Goal: Communication & Community: Participate in discussion

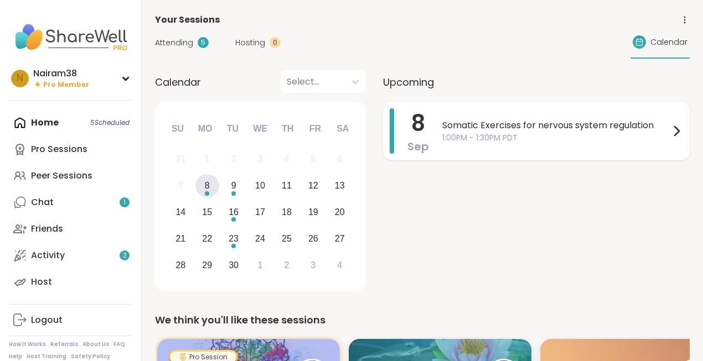
click at [445, 128] on span "Somatic Exercises for nervous system regulation" at bounding box center [556, 125] width 228 height 13
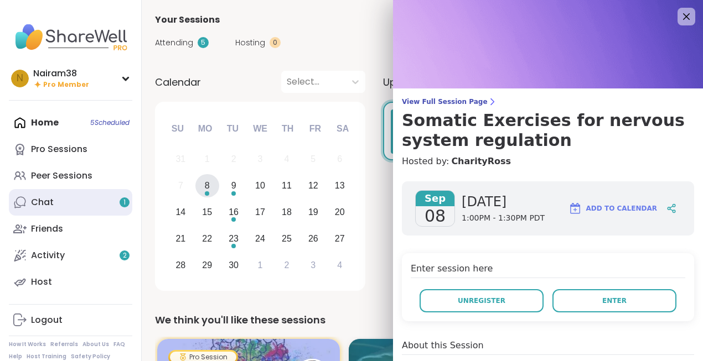
click at [81, 199] on link "Chat 1" at bounding box center [70, 202] width 123 height 27
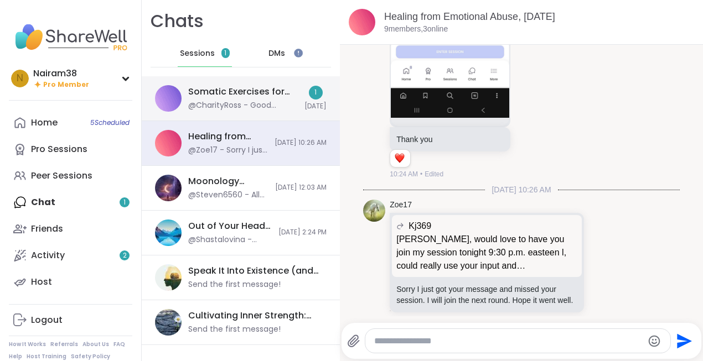
click at [247, 94] on div "Somatic Exercises for nervous system regulation, [DATE]" at bounding box center [243, 92] width 110 height 12
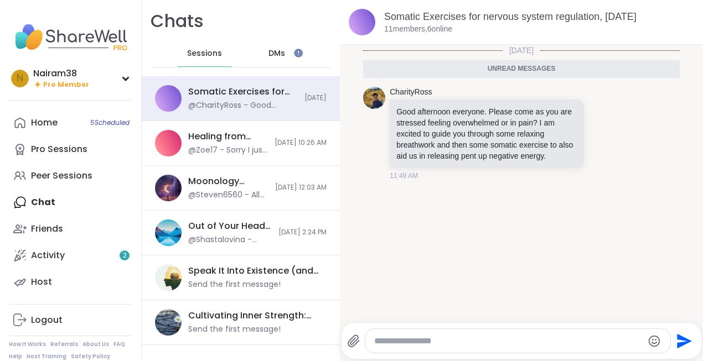
click at [655, 345] on icon "Emoji picker" at bounding box center [654, 341] width 13 height 13
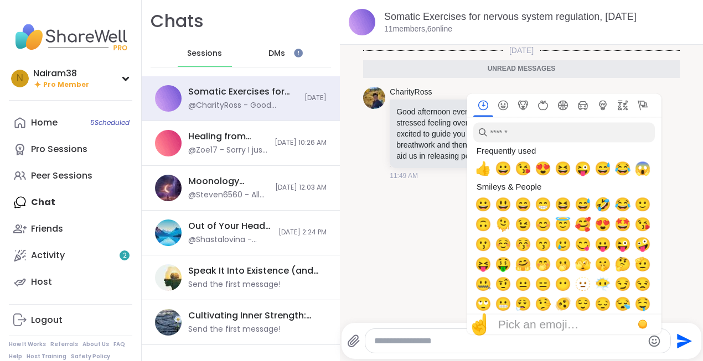
click at [422, 208] on div "[DATE] Unread messages CharityRoss Good afternoon everyone. Please come as you …" at bounding box center [521, 181] width 363 height 272
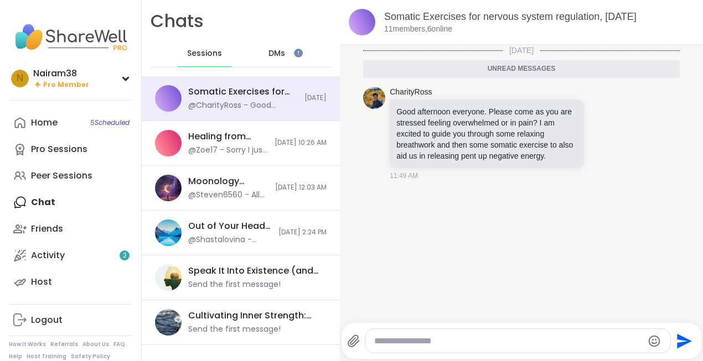
click at [405, 342] on textarea "Type your message" at bounding box center [508, 341] width 268 height 11
type textarea "**********"
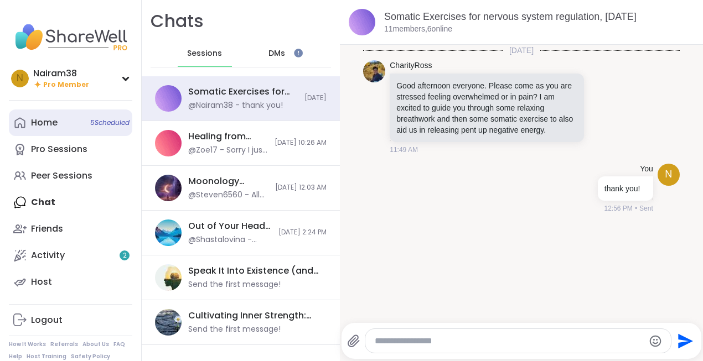
click at [89, 130] on link "Home 5 Scheduled" at bounding box center [70, 123] width 123 height 27
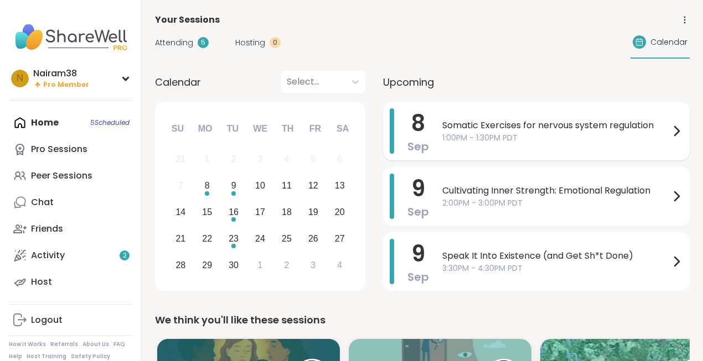
click at [501, 127] on span "Somatic Exercises for nervous system regulation" at bounding box center [556, 125] width 228 height 13
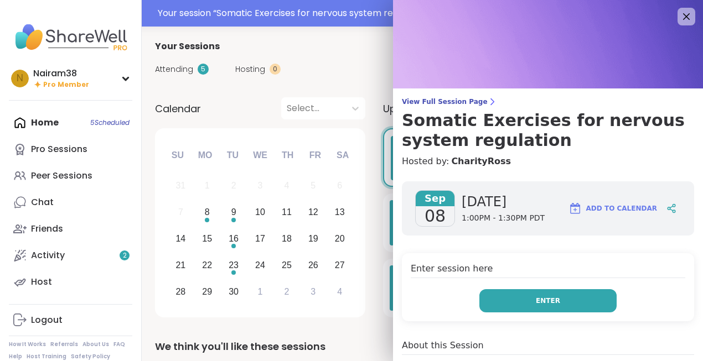
click at [544, 302] on span "Enter" at bounding box center [548, 301] width 24 height 10
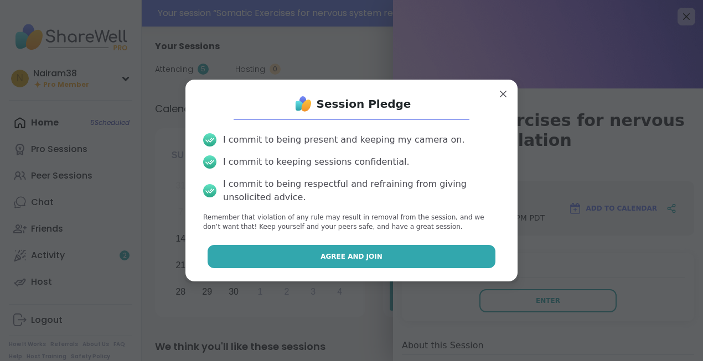
click at [325, 255] on span "Agree and Join" at bounding box center [351, 257] width 62 height 10
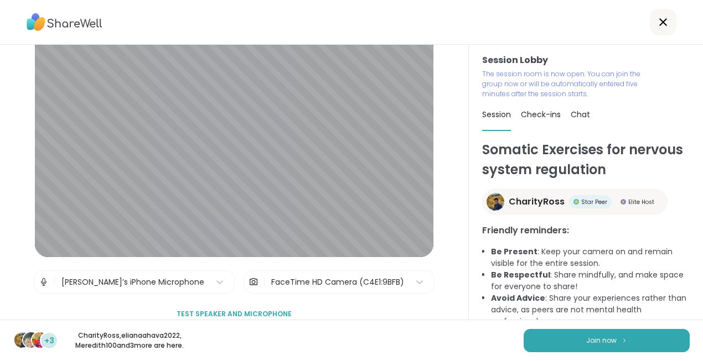
scroll to position [35, 0]
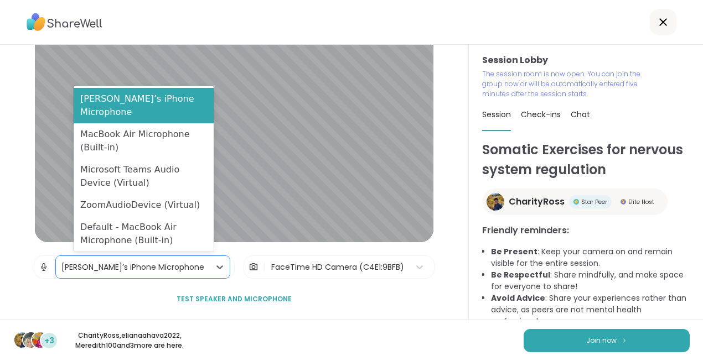
click at [172, 273] on div "[PERSON_NAME]’s iPhone Microphone" at bounding box center [132, 268] width 143 height 12
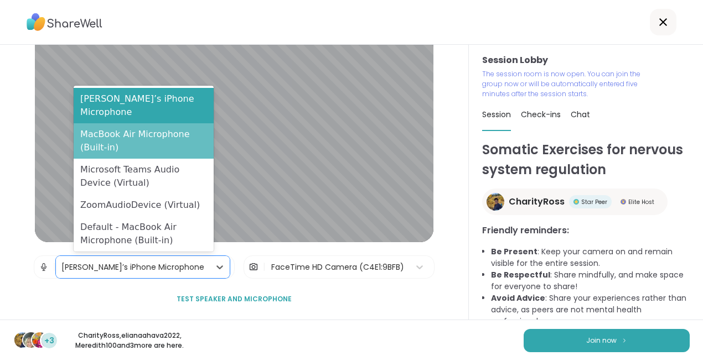
click at [153, 144] on div "MacBook Air Microphone (Built-in)" at bounding box center [144, 140] width 140 height 35
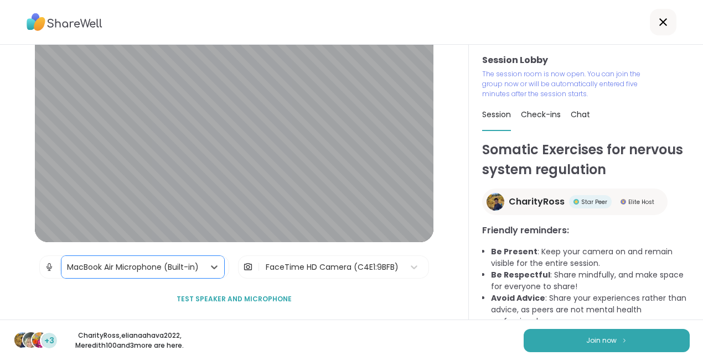
click at [363, 270] on div "FaceTime HD Camera (C4E1:9BFB)" at bounding box center [332, 268] width 133 height 12
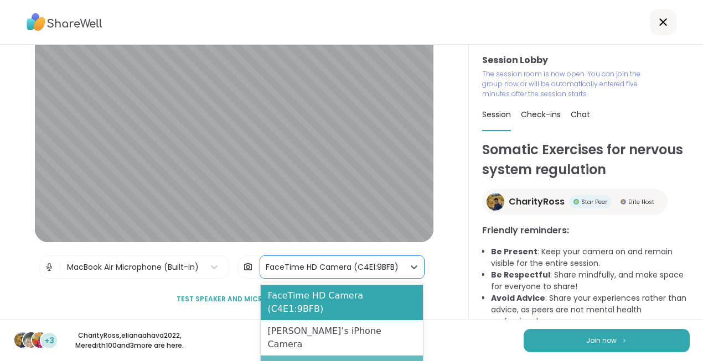
click at [342, 356] on div "Blur My Video" at bounding box center [342, 367] width 162 height 22
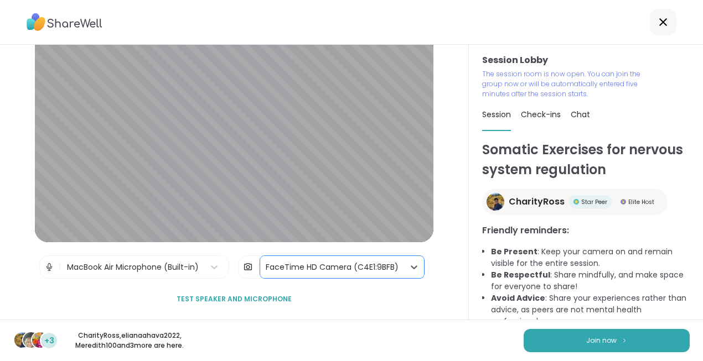
click at [390, 269] on div "FaceTime HD Camera (C4E1:9BFB)" at bounding box center [332, 268] width 133 height 12
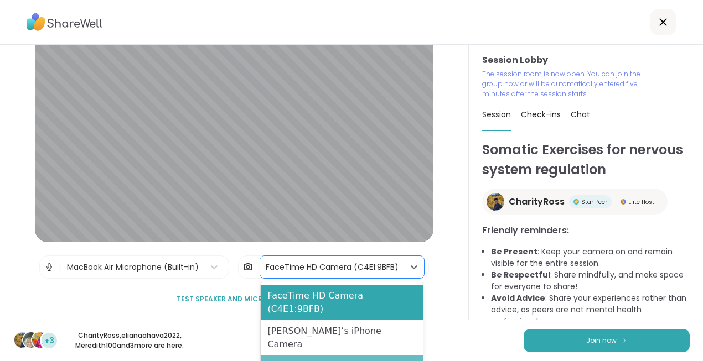
click at [323, 356] on div "Blur My Video" at bounding box center [342, 367] width 162 height 22
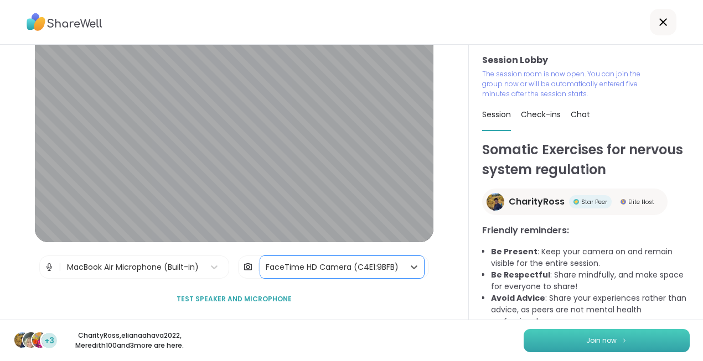
click at [597, 343] on span "Join now" at bounding box center [601, 341] width 30 height 10
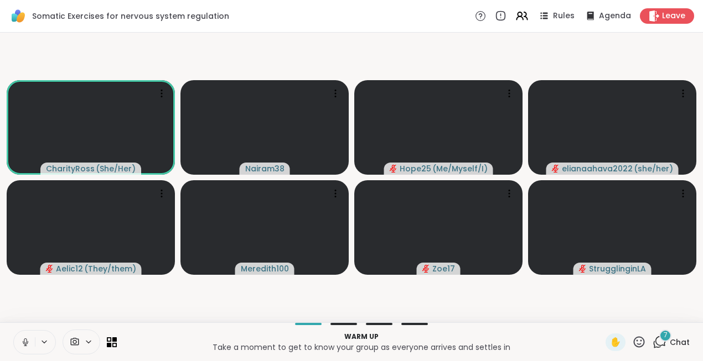
click at [24, 347] on icon at bounding box center [25, 343] width 10 height 10
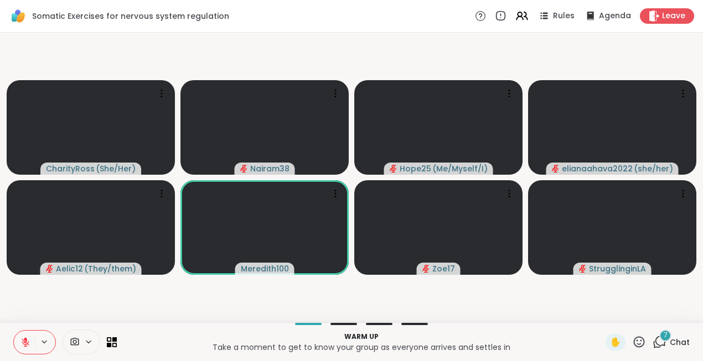
click at [661, 337] on div "7" at bounding box center [665, 336] width 12 height 12
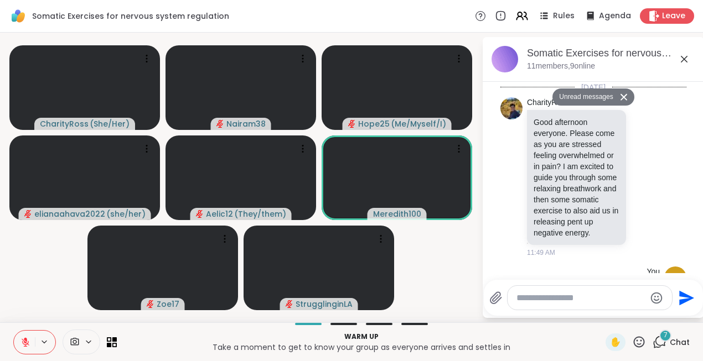
scroll to position [573, 0]
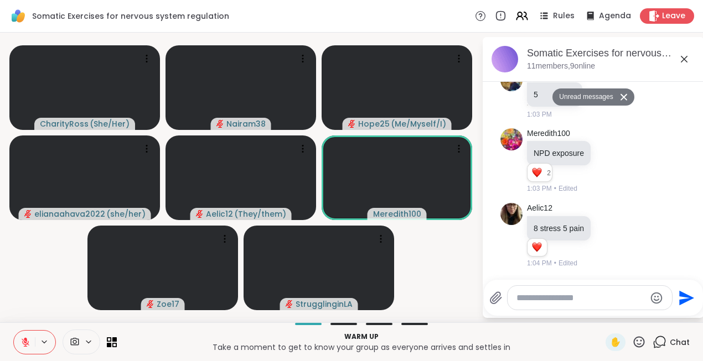
click at [529, 296] on textarea "Type your message" at bounding box center [580, 298] width 129 height 11
type textarea "*******"
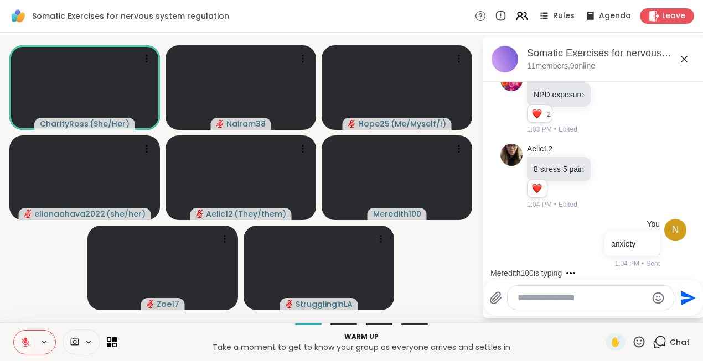
scroll to position [665, 0]
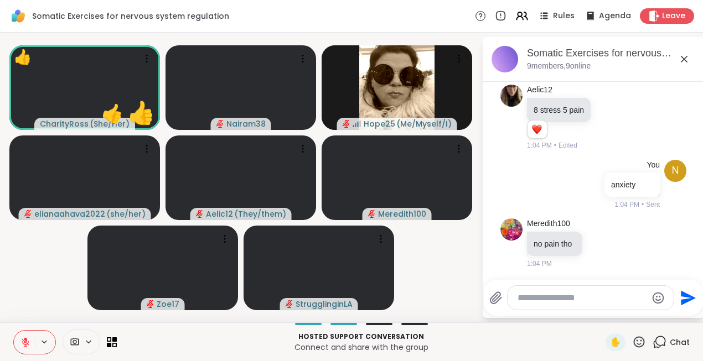
click at [643, 342] on icon at bounding box center [639, 342] width 14 height 14
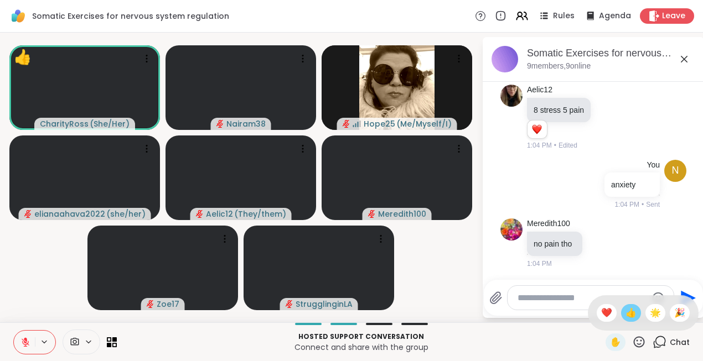
click at [637, 311] on span "👍" at bounding box center [630, 313] width 11 height 13
click at [26, 338] on icon at bounding box center [25, 343] width 10 height 10
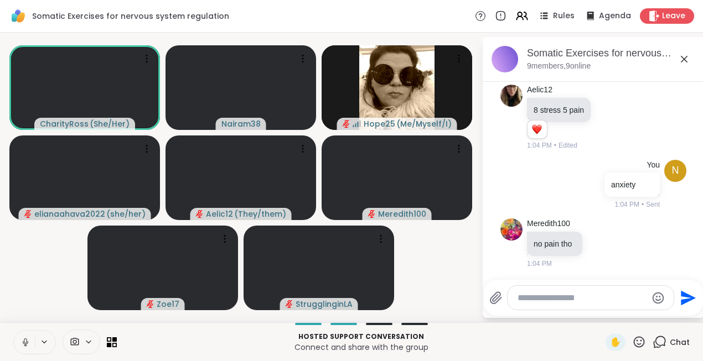
click at [26, 343] on icon at bounding box center [25, 343] width 10 height 10
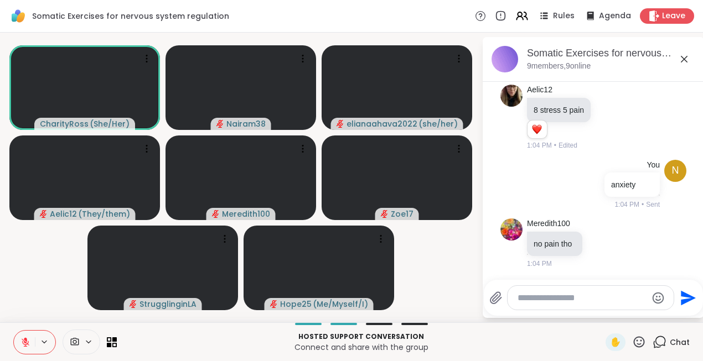
click at [688, 58] on icon at bounding box center [684, 59] width 13 height 13
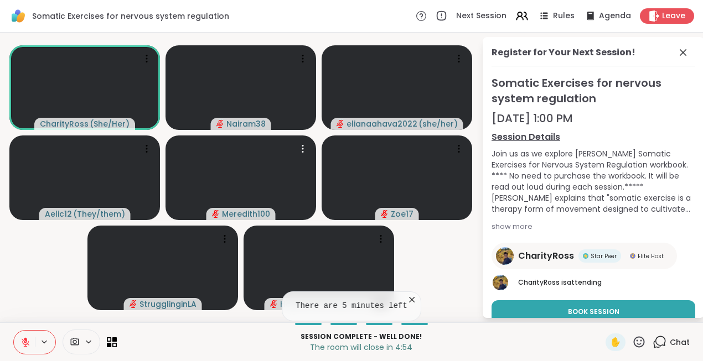
scroll to position [42, 0]
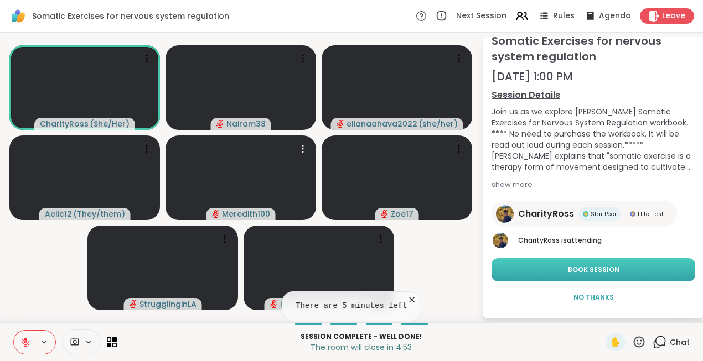
click at [592, 274] on span "Book Session" at bounding box center [593, 270] width 51 height 10
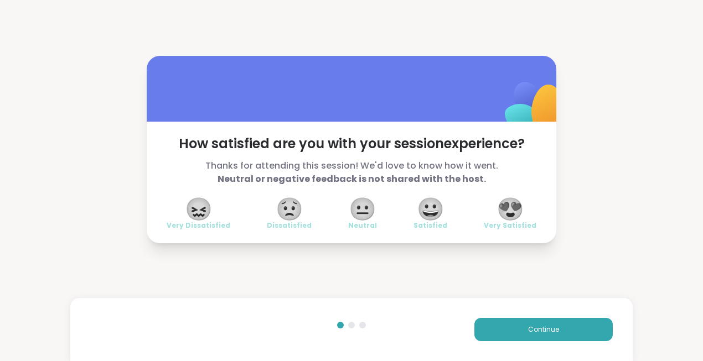
click at [513, 210] on span "😍" at bounding box center [511, 209] width 28 height 20
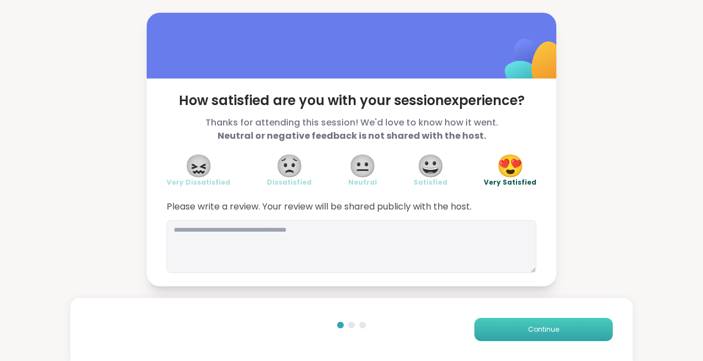
click at [534, 337] on button "Continue" at bounding box center [543, 329] width 138 height 23
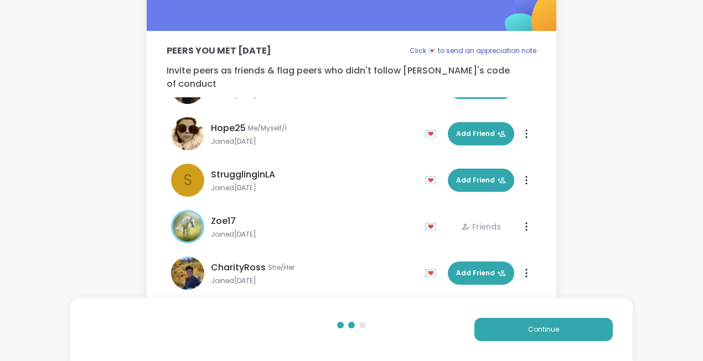
scroll to position [41, 0]
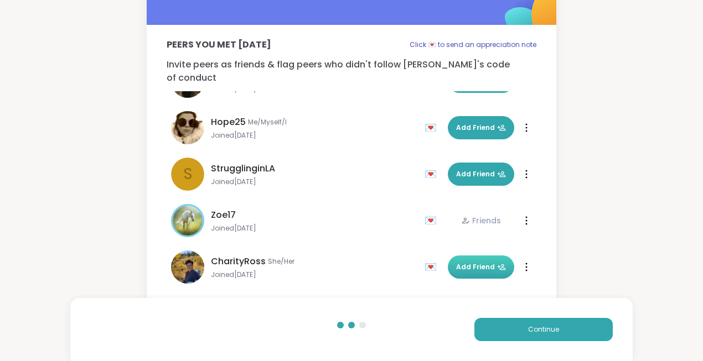
click at [475, 262] on span "Add Friend" at bounding box center [481, 267] width 50 height 10
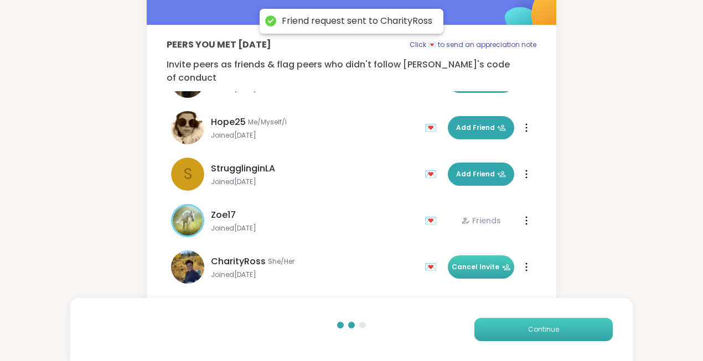
click at [538, 332] on span "Continue" at bounding box center [543, 330] width 31 height 10
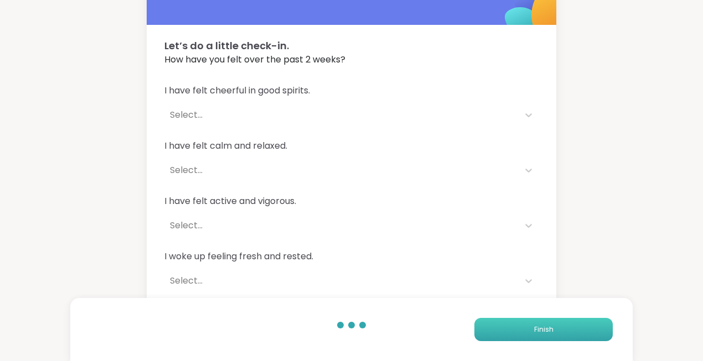
click at [545, 336] on button "Finish" at bounding box center [543, 329] width 138 height 23
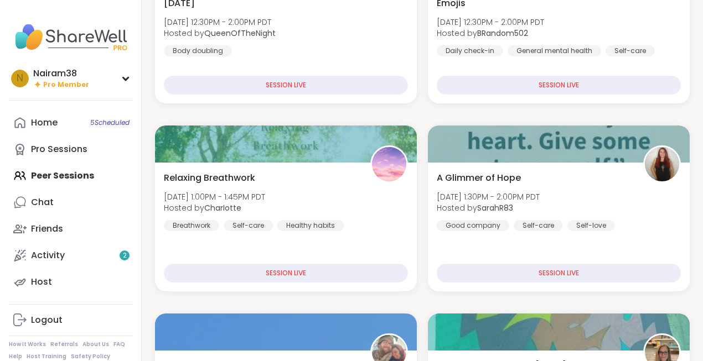
scroll to position [223, 0]
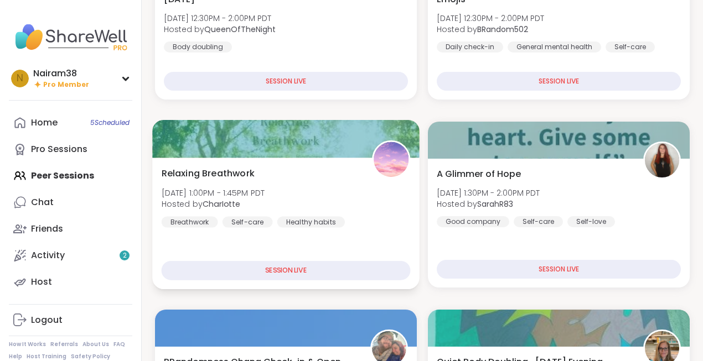
click at [311, 241] on div "Relaxing Breathwork [DATE] 1:00PM - 1:45PM PDT Hosted by CharIotte Breathwork S…" at bounding box center [285, 224] width 267 height 132
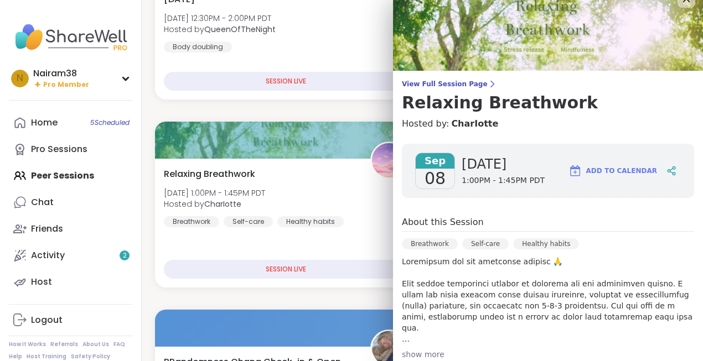
scroll to position [0, 0]
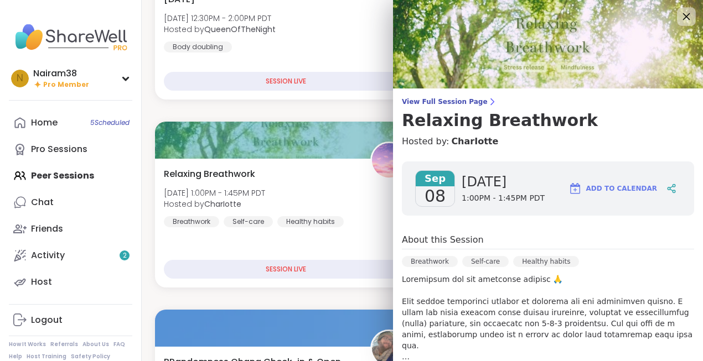
click at [684, 19] on icon at bounding box center [686, 16] width 7 height 7
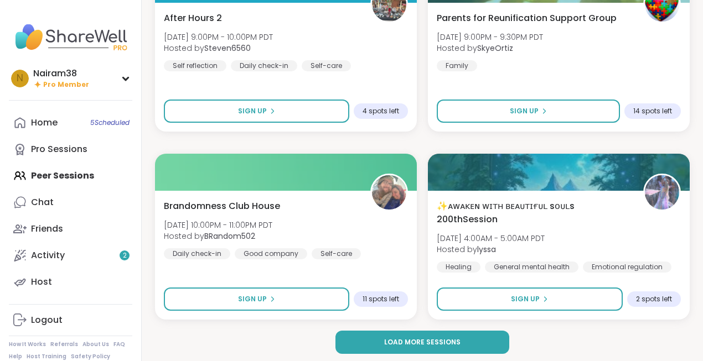
scroll to position [3206, 0]
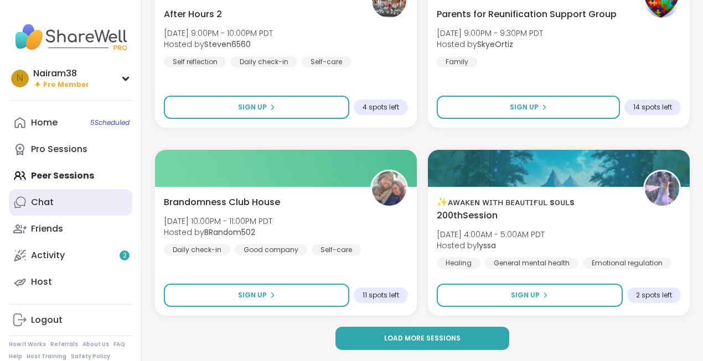
click at [56, 205] on link "Chat" at bounding box center [70, 202] width 123 height 27
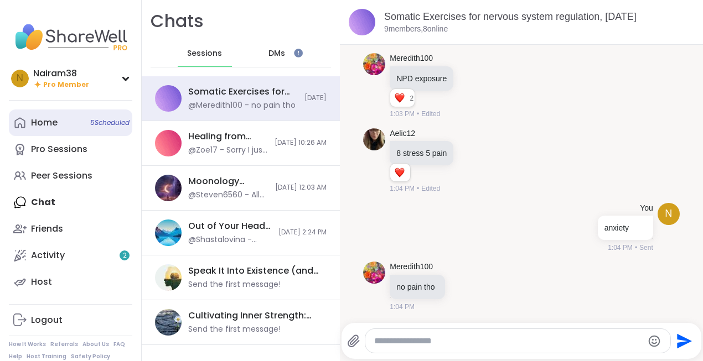
click at [69, 124] on link "Home 5 Scheduled" at bounding box center [70, 123] width 123 height 27
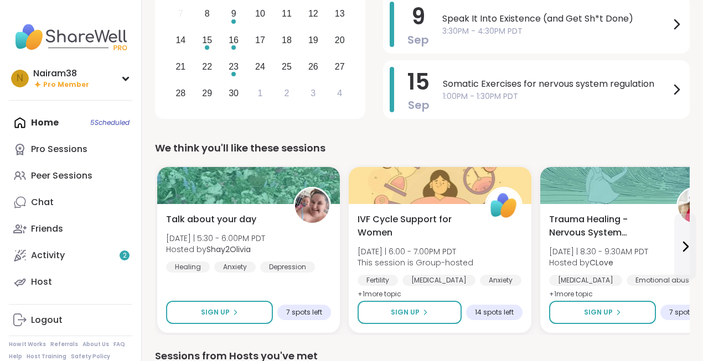
scroll to position [177, 0]
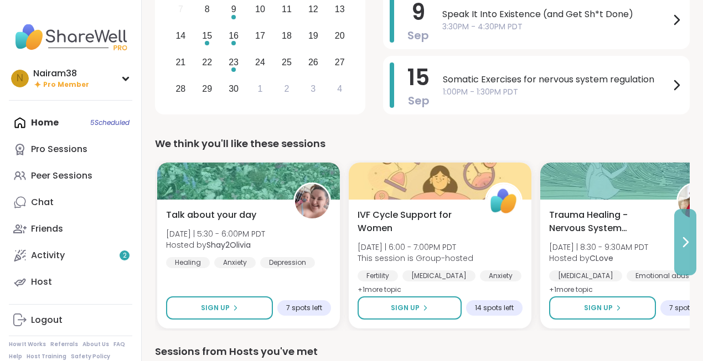
click at [684, 245] on icon at bounding box center [686, 242] width 4 height 9
